Goal: Find specific page/section: Find specific page/section

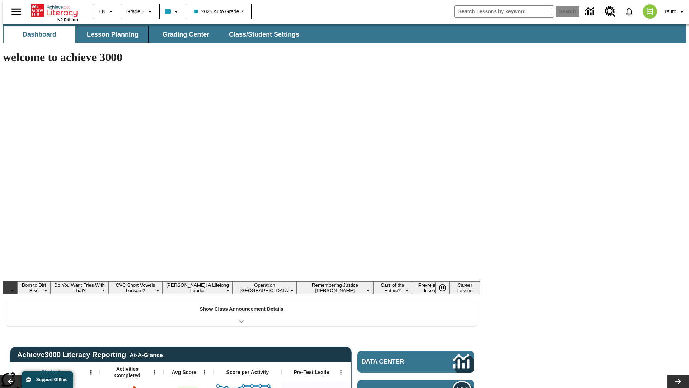
click at [110, 34] on button "Lesson Planning" at bounding box center [113, 34] width 72 height 17
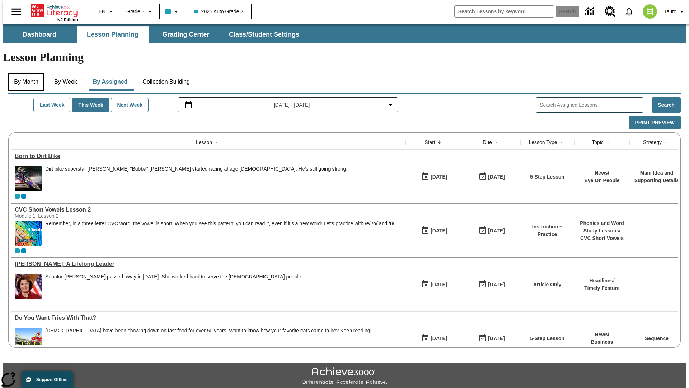
click at [24, 73] on button "By Month" at bounding box center [26, 81] width 36 height 17
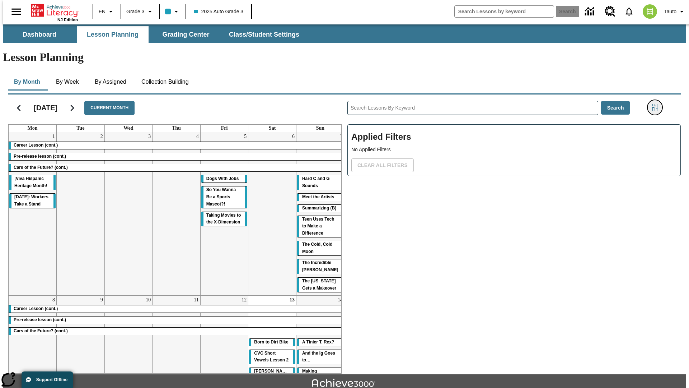
click at [657, 104] on icon "Filters Side menu" at bounding box center [655, 107] width 6 height 6
